Goal: Complete application form

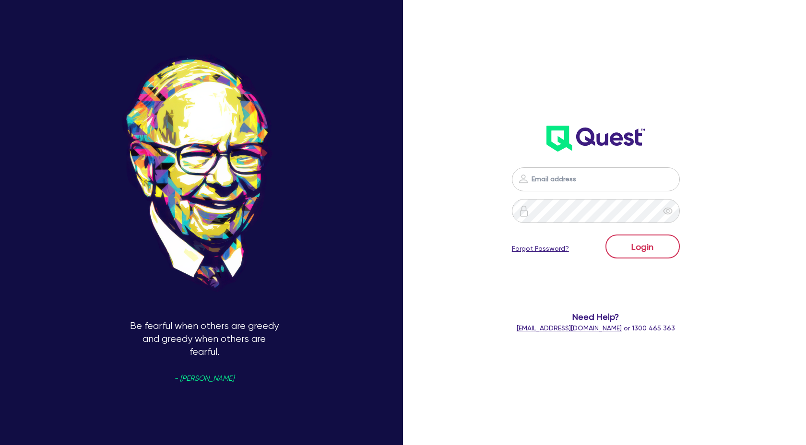
scroll to position [863, 0]
type input "[PERSON_NAME][EMAIL_ADDRESS][DOMAIN_NAME]"
click at [639, 246] on button "Login" at bounding box center [643, 247] width 74 height 24
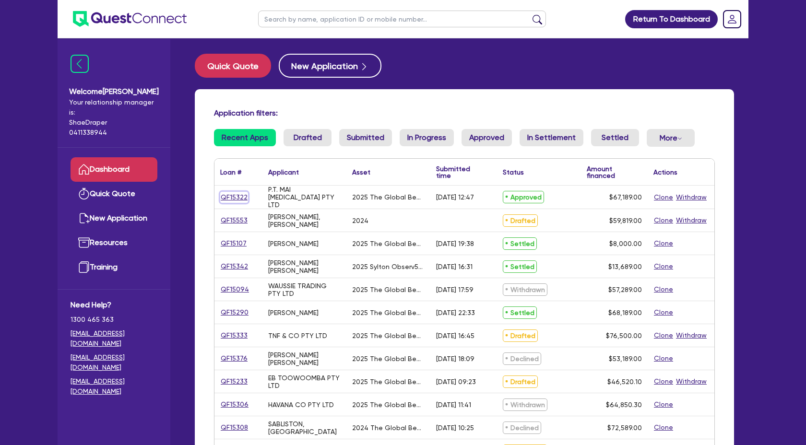
click at [234, 193] on link "QF15322" at bounding box center [234, 197] width 28 height 11
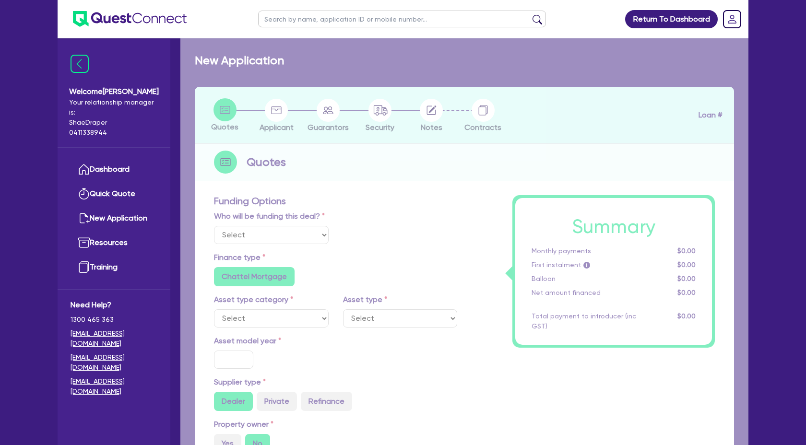
select select "Quest Finance - Own Book"
select select "TERTIARY_ASSETS"
type input "2025"
radio input "true"
type input "68,189"
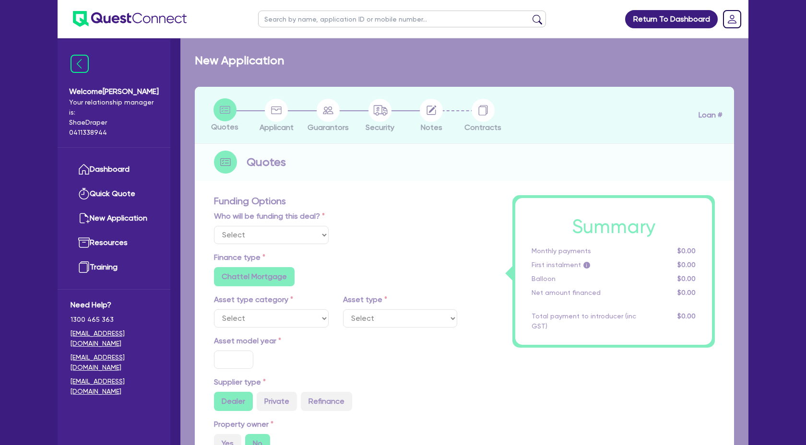
type input "1,000"
type input "4"
type input "2,687.56"
type input "17.95"
select select "BEAUTY_EQUIPMENT"
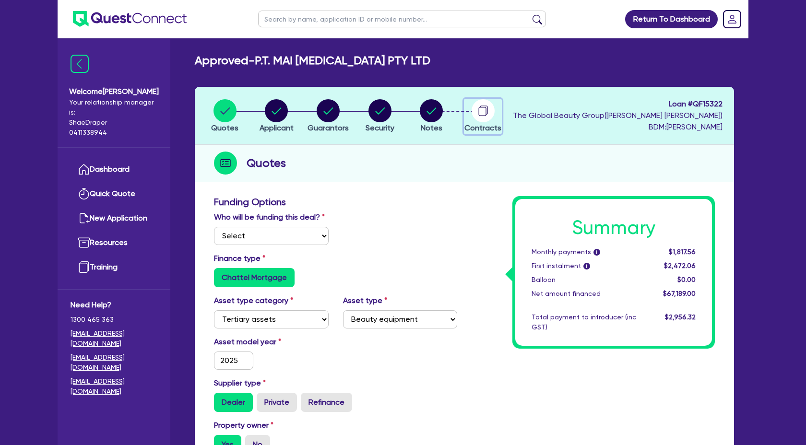
click at [487, 116] on circle "button" at bounding box center [483, 110] width 23 height 23
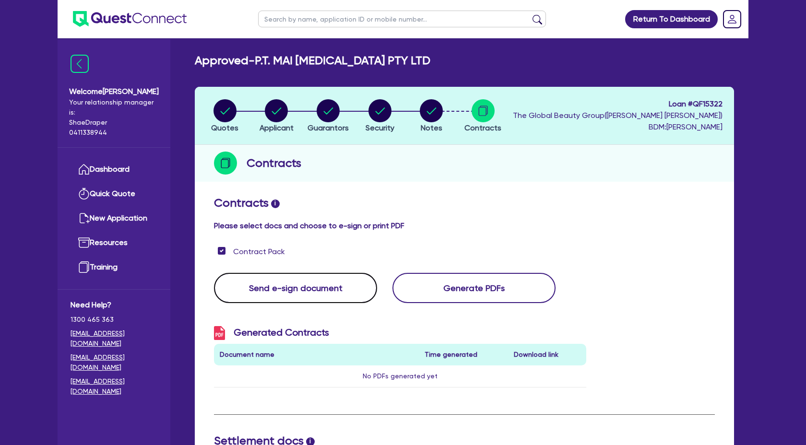
click at [308, 293] on button "Send e-sign document" at bounding box center [295, 288] width 163 height 30
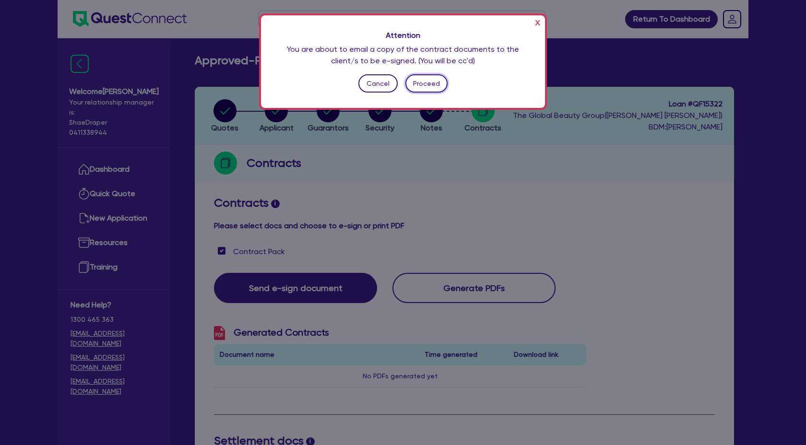
click at [424, 77] on button "Proceed" at bounding box center [427, 83] width 43 height 18
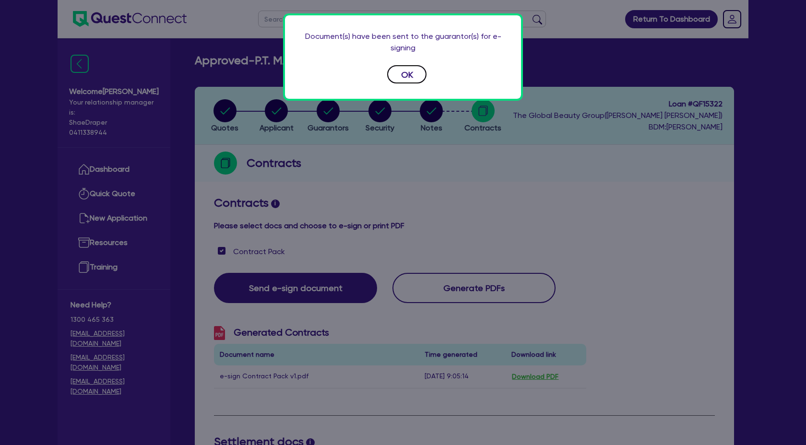
click at [408, 74] on button "OK" at bounding box center [406, 74] width 39 height 18
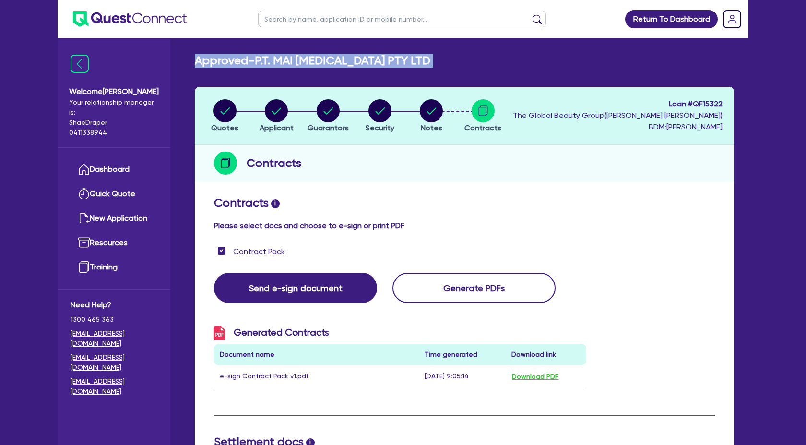
drag, startPoint x: 451, startPoint y: 70, endPoint x: 213, endPoint y: 70, distance: 238.5
type textarea "Approved - P.T. MAI [MEDICAL_DATA] PTY LTD Quotes Applicant [GEOGRAPHIC_DATA] S…"
copy div "Approved - P.T. MAI [MEDICAL_DATA] PTY LTD Quotes Applicant Guarantors Security…"
